Goal: Information Seeking & Learning: Learn about a topic

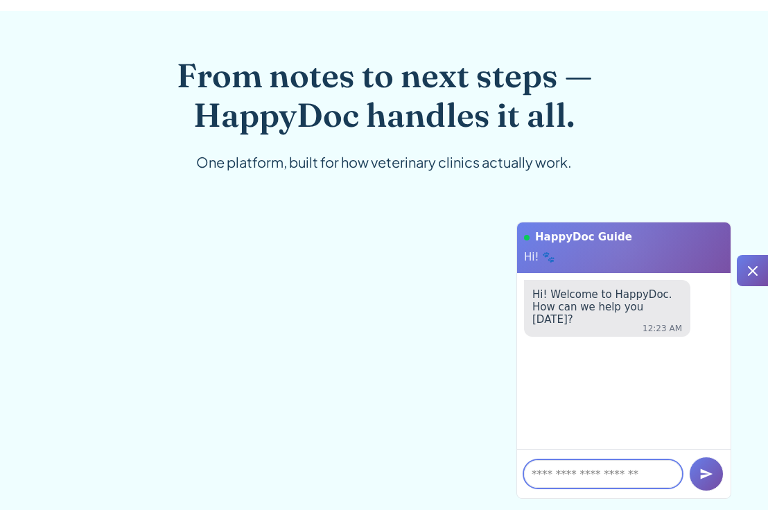
scroll to position [996, 0]
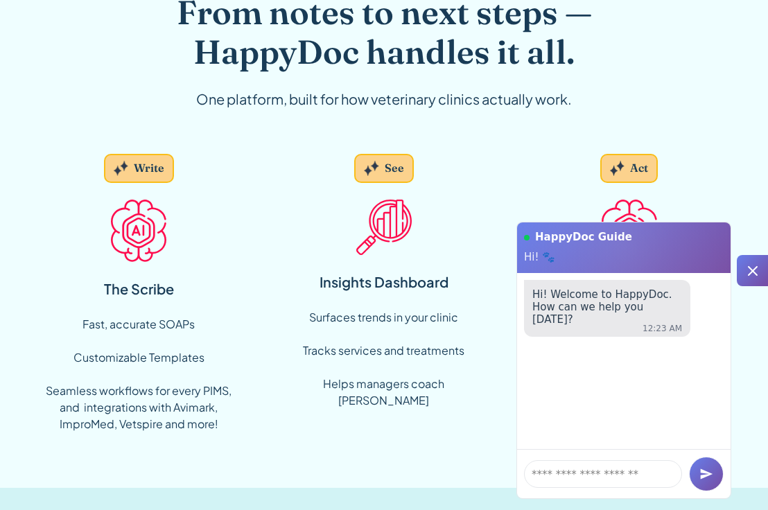
click at [746, 272] on icon at bounding box center [753, 271] width 17 height 17
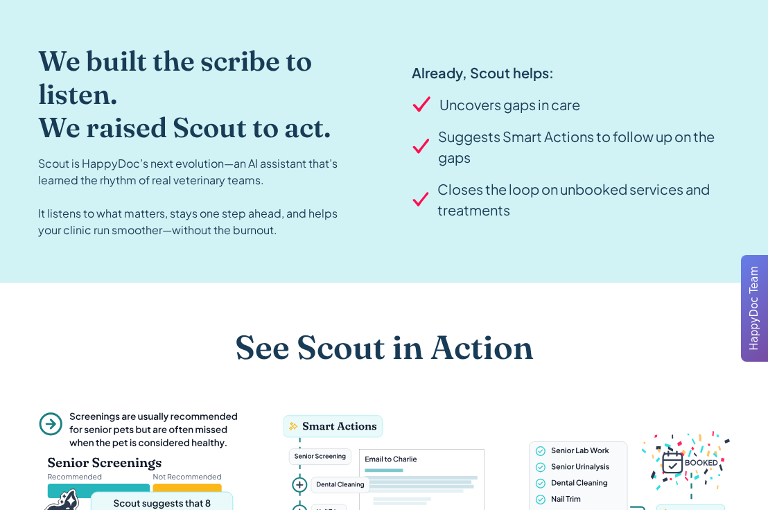
scroll to position [1141, 0]
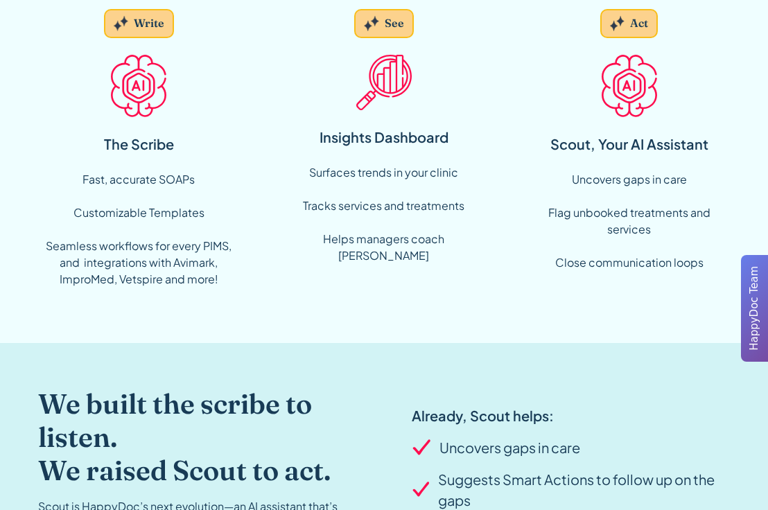
click at [119, 257] on div "Fast, accurate SOAPs Customizable Templates ‍ Seamless workflows for every PIMS…" at bounding box center [138, 229] width 201 height 116
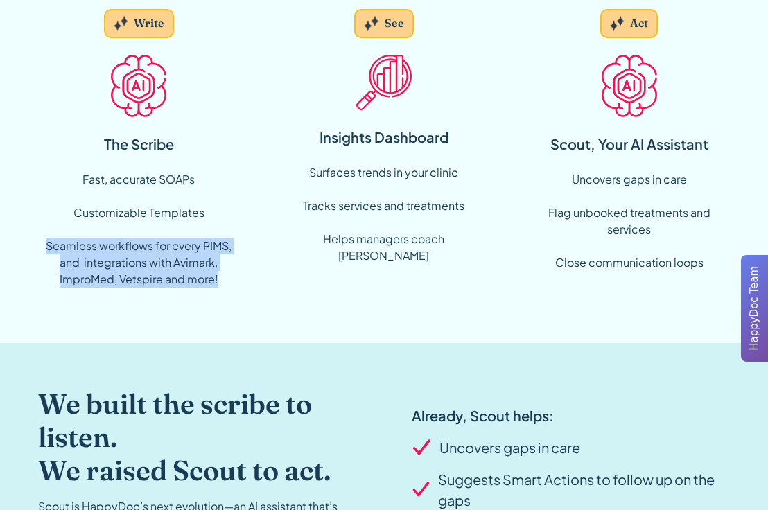
drag, startPoint x: 45, startPoint y: 245, endPoint x: 231, endPoint y: 280, distance: 189.0
click at [231, 280] on div "Fast, accurate SOAPs Customizable Templates ‍ Seamless workflows for every PIMS…" at bounding box center [138, 229] width 201 height 116
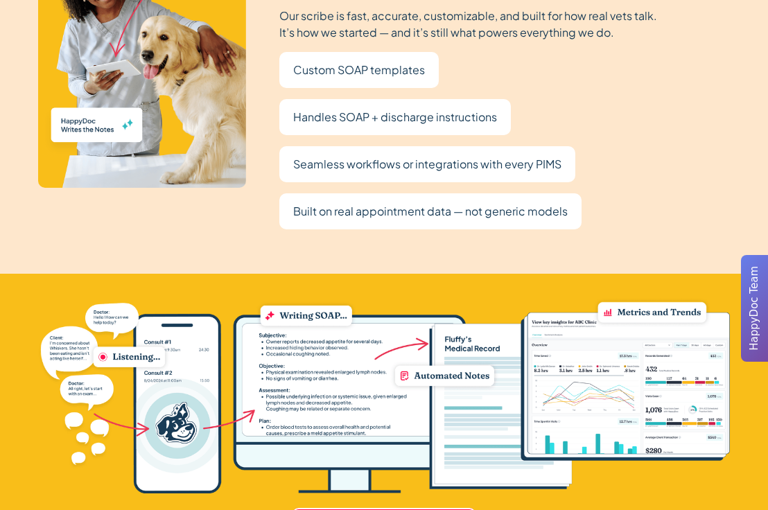
scroll to position [2797, 0]
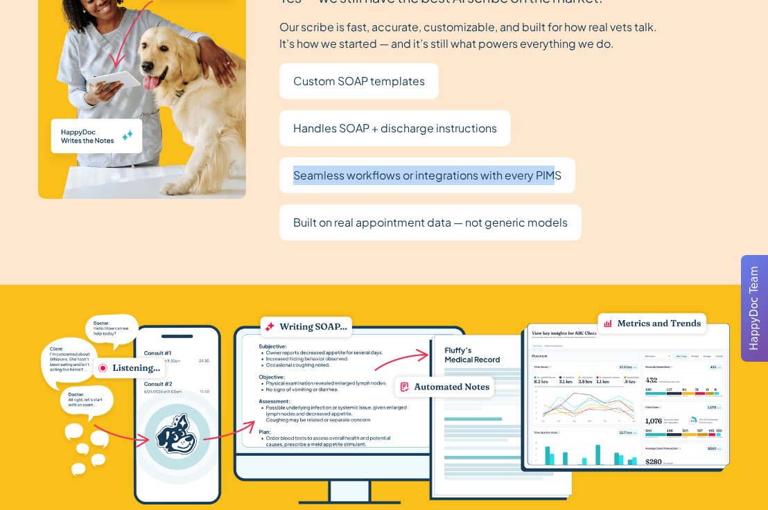
drag, startPoint x: 557, startPoint y: 177, endPoint x: 302, endPoint y: 148, distance: 256.7
click at [302, 148] on div "Still Shopping for a Scribe? Start Here Yes — we still have the best AI scribe …" at bounding box center [521, 74] width 484 height 331
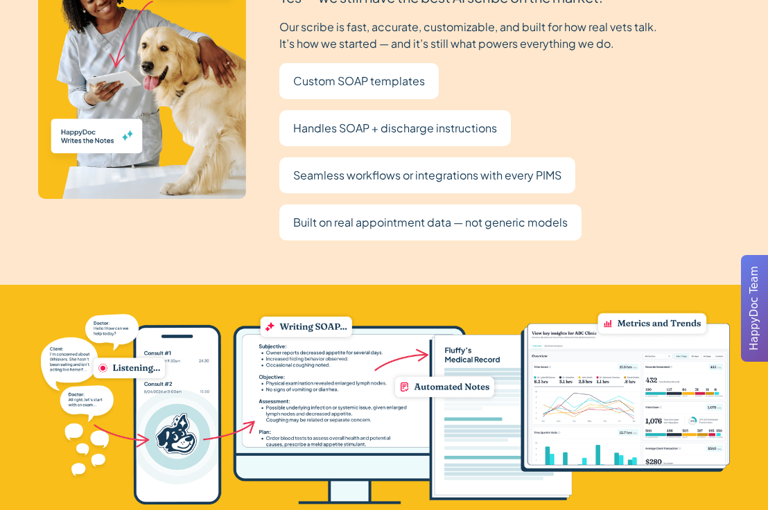
click at [568, 175] on div "Seamless workflows or integrations with every PIMS" at bounding box center [427, 175] width 296 height 36
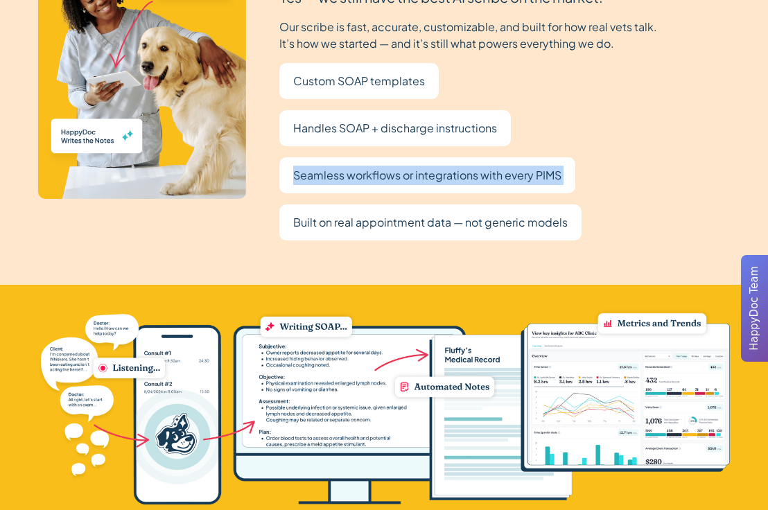
drag, startPoint x: 568, startPoint y: 175, endPoint x: 315, endPoint y: 173, distance: 253.1
click at [315, 173] on div "Seamless workflows or integrations with every PIMS" at bounding box center [427, 175] width 296 height 36
copy p "Seamless workflows or integrations with every PIMS"
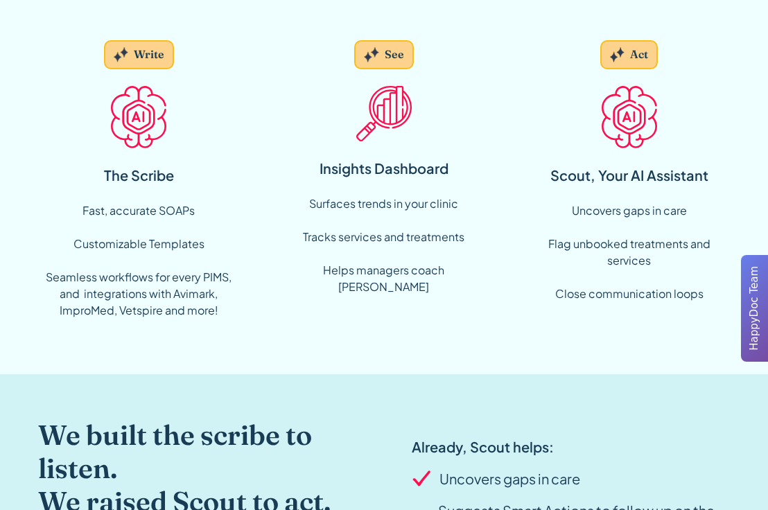
scroll to position [1071, 0]
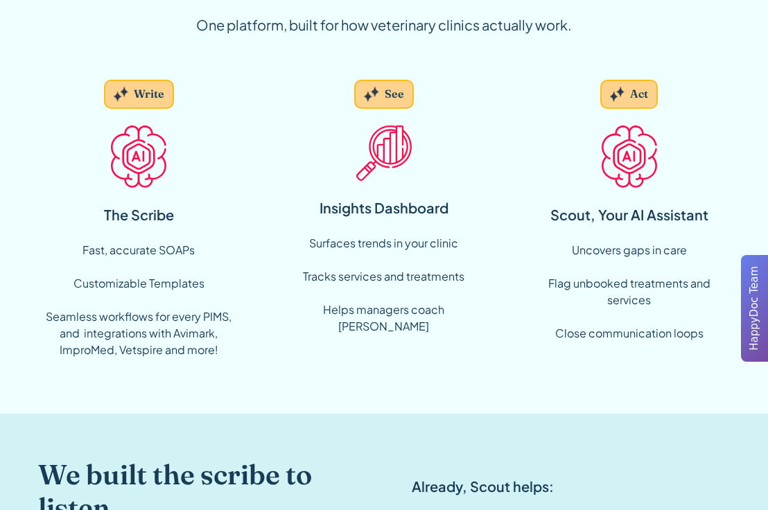
click at [190, 290] on div "Fast, accurate SOAPs Customizable Templates ‍ Seamless workflows for every PIMS…" at bounding box center [138, 300] width 201 height 116
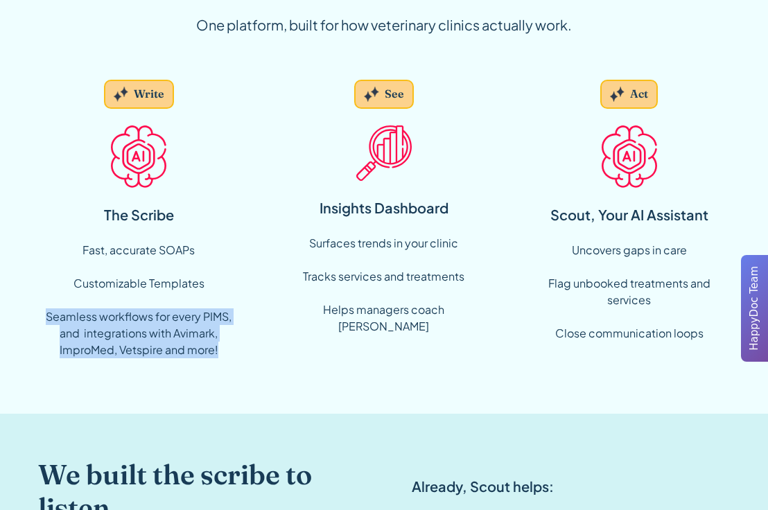
drag, startPoint x: 43, startPoint y: 318, endPoint x: 229, endPoint y: 369, distance: 192.8
click at [229, 369] on div "Write The Scribe Fast, accurate SOAPs Customizable Templates ‍ Seamless workflo…" at bounding box center [138, 219] width 201 height 301
copy div "Seamless workflows for every PIMS, and integrations with Avimark, ImproMed, Vet…"
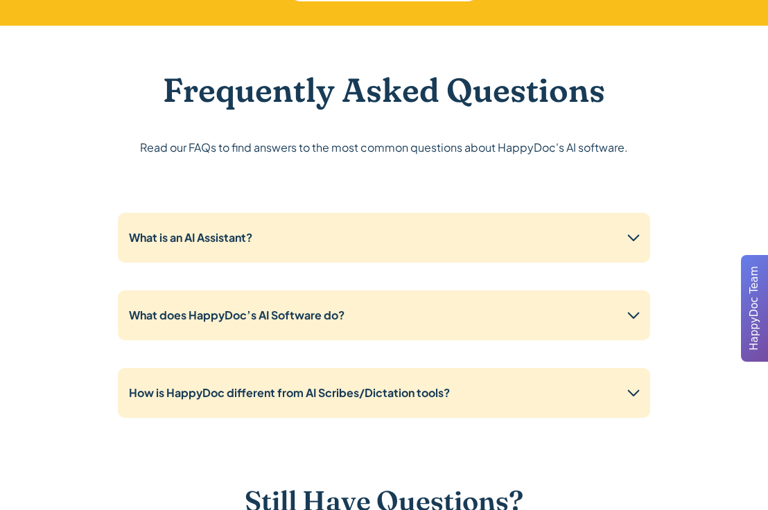
scroll to position [3460, 0]
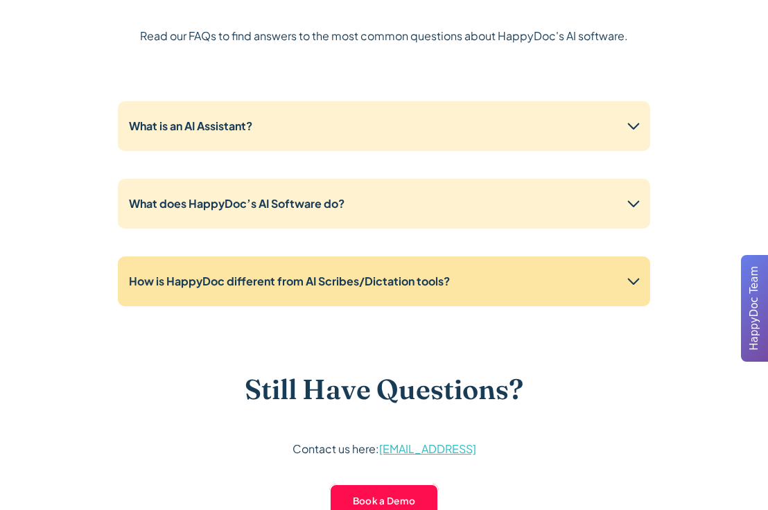
click at [365, 277] on strong "How is HappyDoc different from AI Scribes/Dictation tools?" at bounding box center [289, 281] width 321 height 15
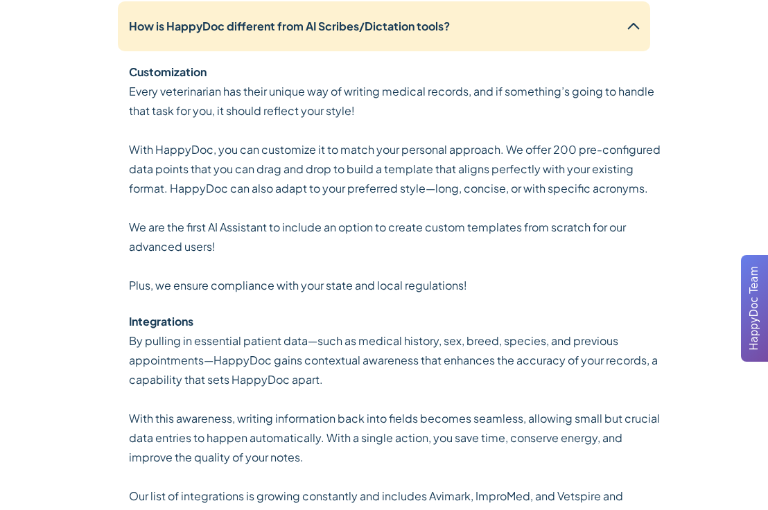
scroll to position [3473, 0]
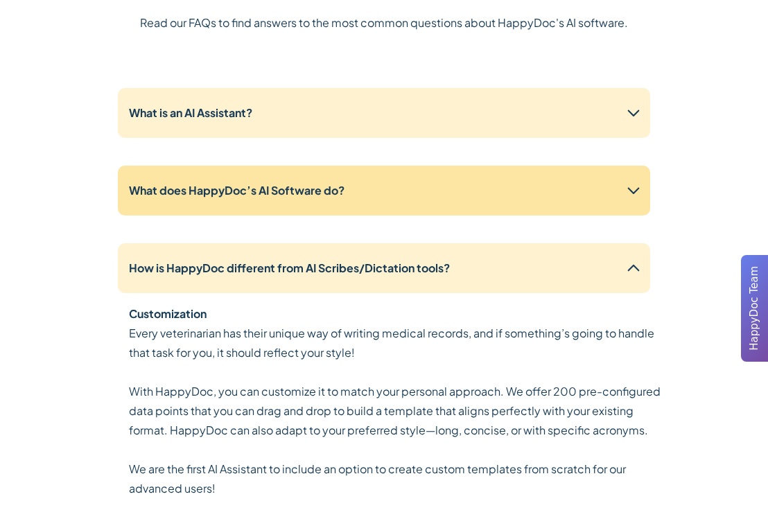
click at [385, 182] on div "What does HappyDoc’s AI Software do?" at bounding box center [384, 191] width 532 height 50
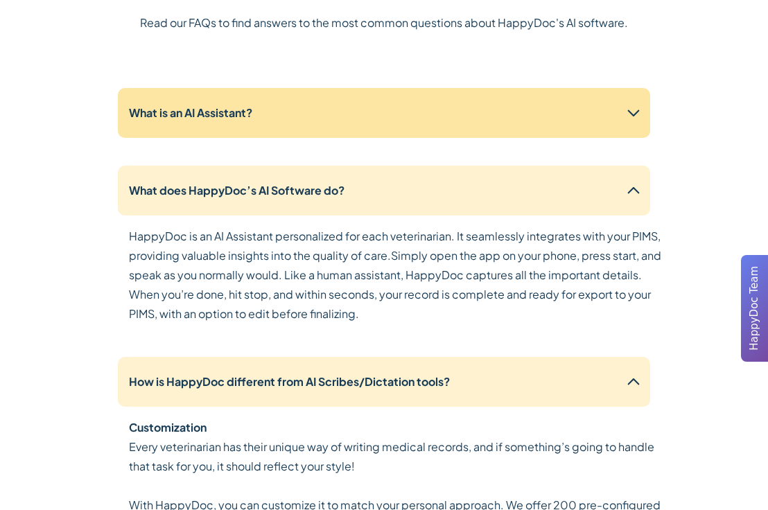
click at [386, 116] on div "What is an AI Assistant?" at bounding box center [384, 113] width 532 height 50
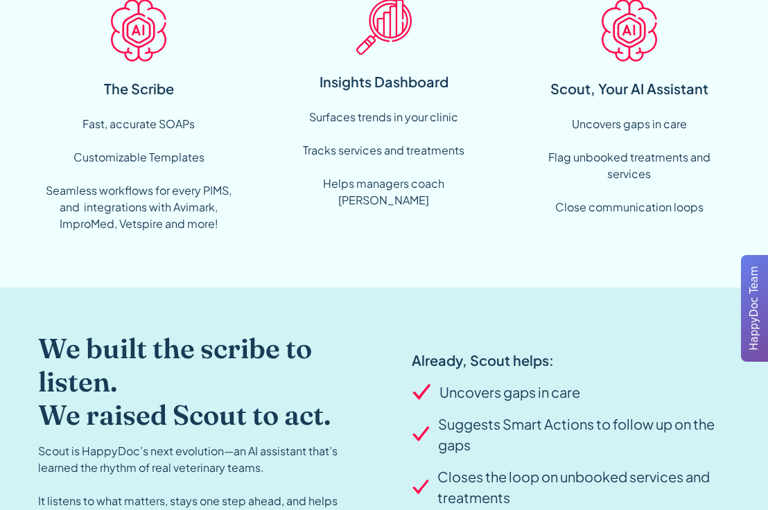
scroll to position [1181, 0]
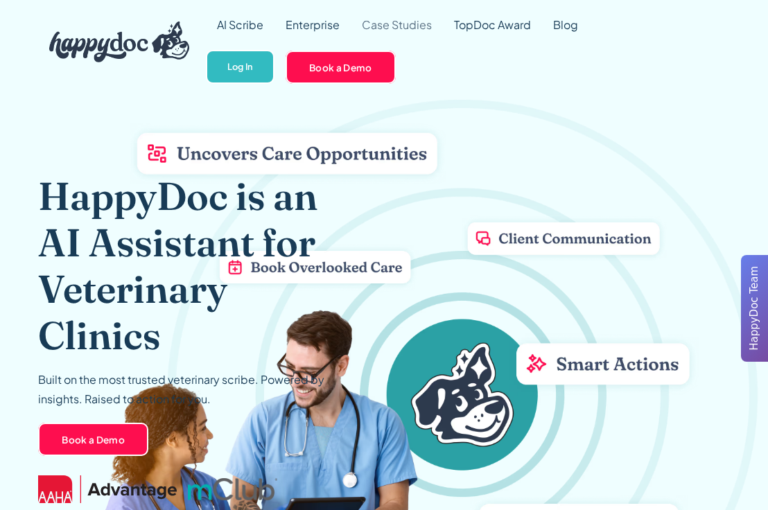
click at [406, 20] on link "Case Studies" at bounding box center [397, 25] width 92 height 50
